Goal: Task Accomplishment & Management: Manage account settings

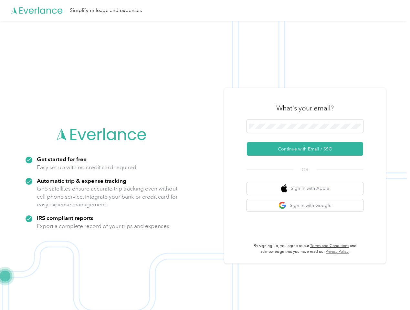
click at [205, 155] on img at bounding box center [203, 176] width 407 height 310
click at [205, 10] on div "Simplify mileage and expenses" at bounding box center [203, 10] width 407 height 21
click at [308, 149] on button "Continue with Email / SSO" at bounding box center [305, 149] width 116 height 14
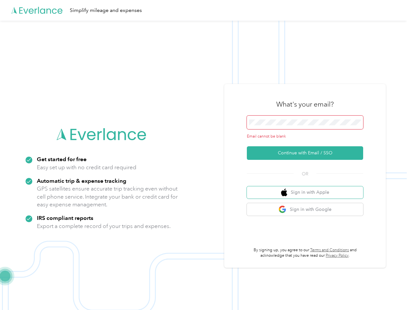
click at [308, 188] on button "Sign in with Apple" at bounding box center [305, 192] width 116 height 13
click at [308, 205] on button "Sign in with Google" at bounding box center [305, 209] width 116 height 13
